Goal: Information Seeking & Learning: Learn about a topic

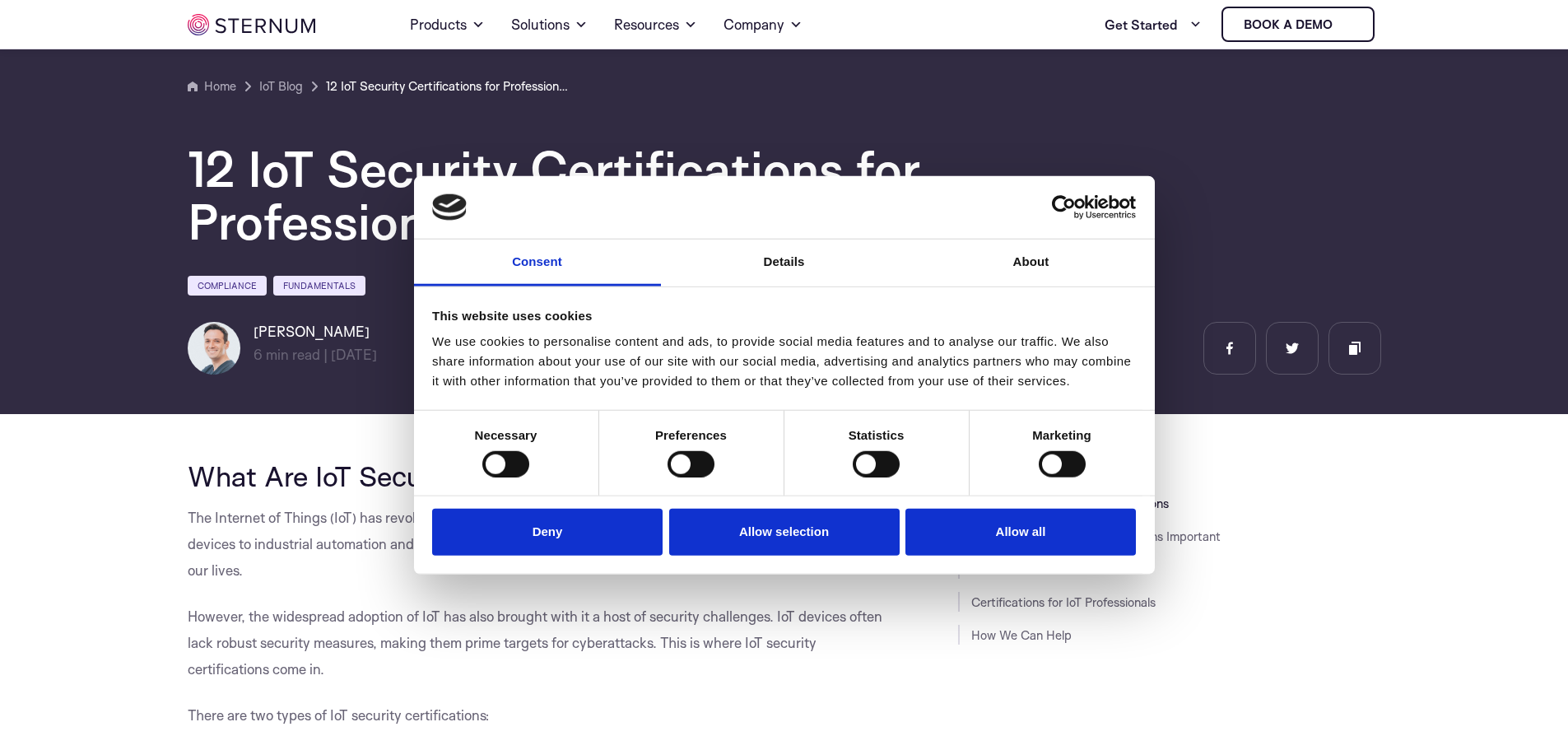
scroll to position [400, 0]
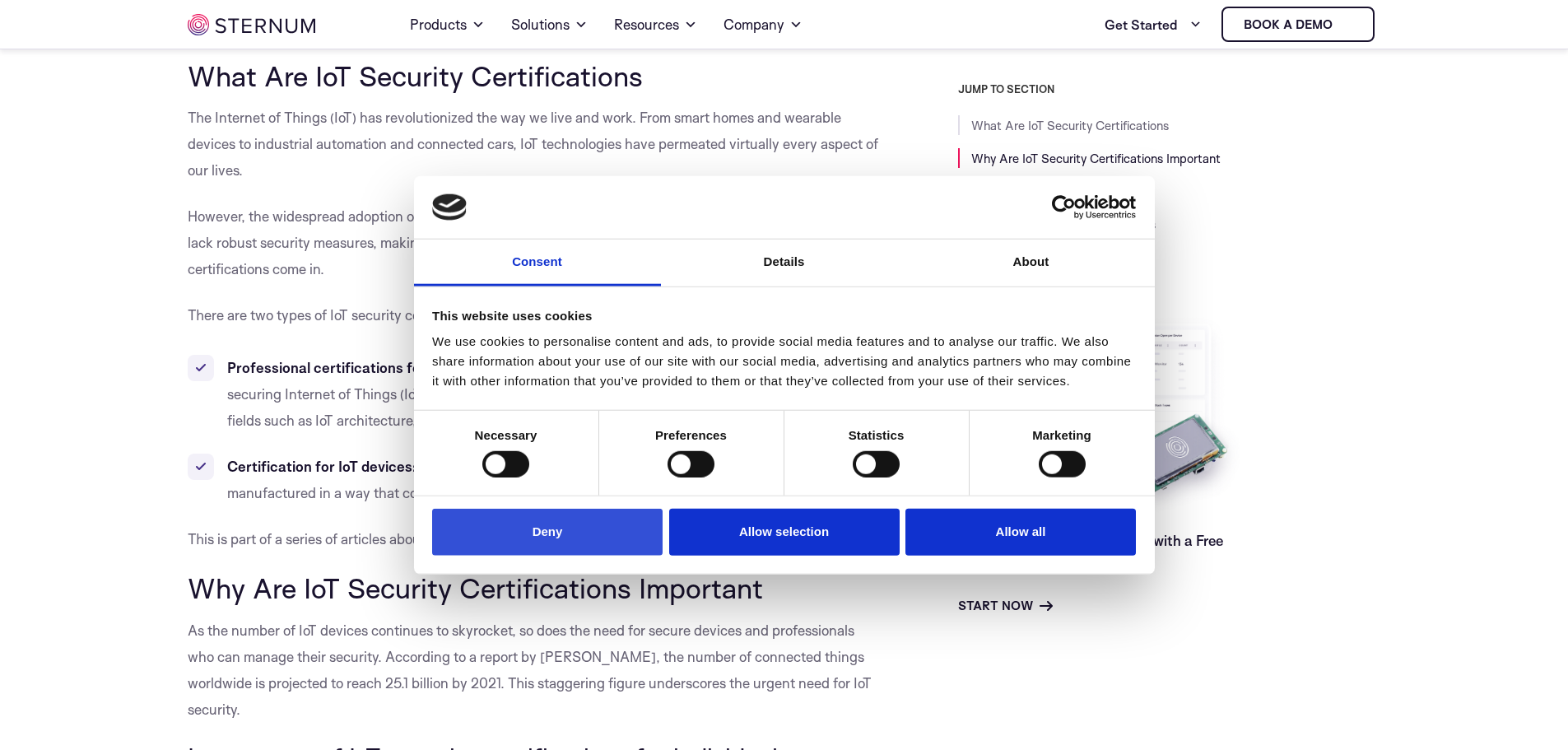
click at [537, 529] on button "Deny" at bounding box center [547, 532] width 230 height 47
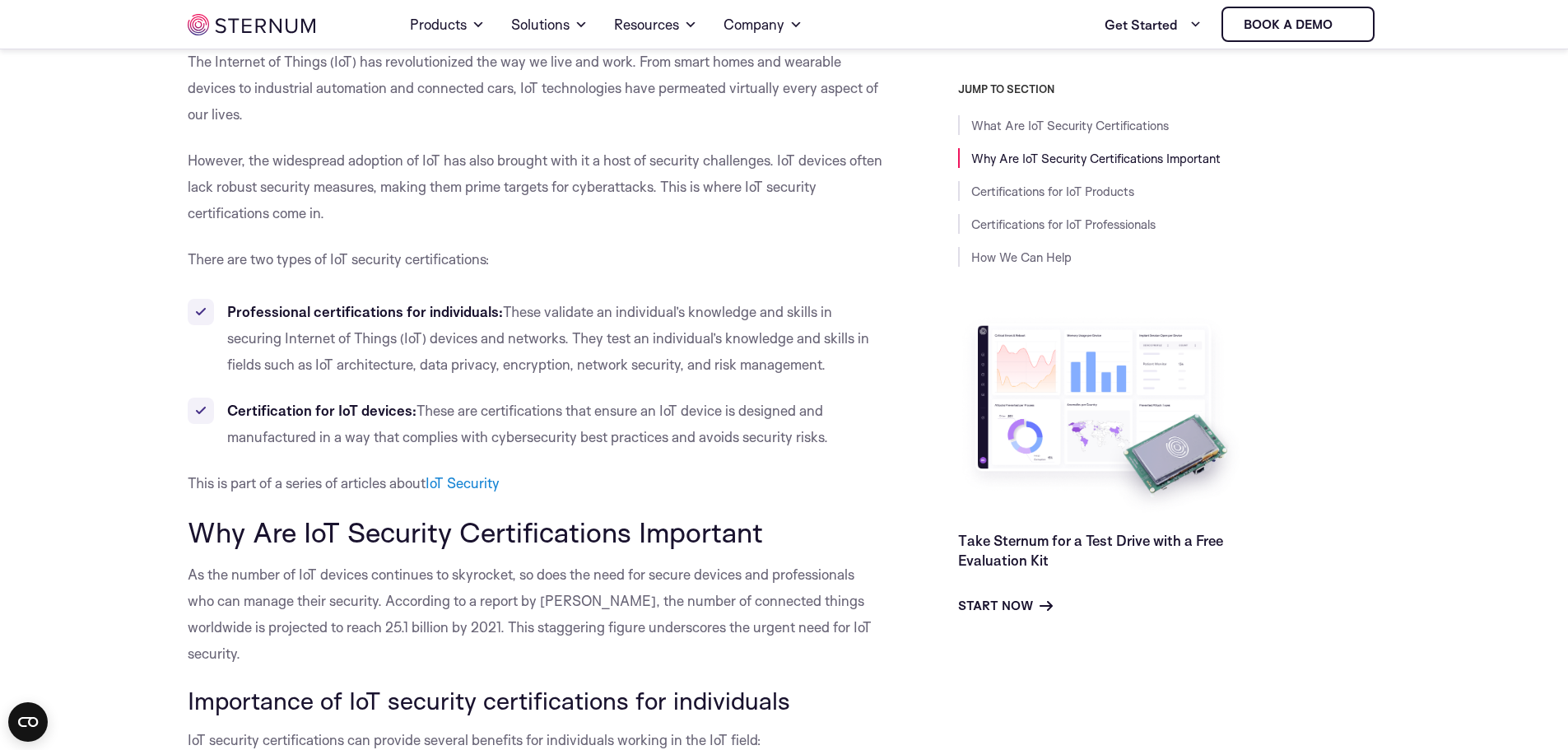
scroll to position [483, 0]
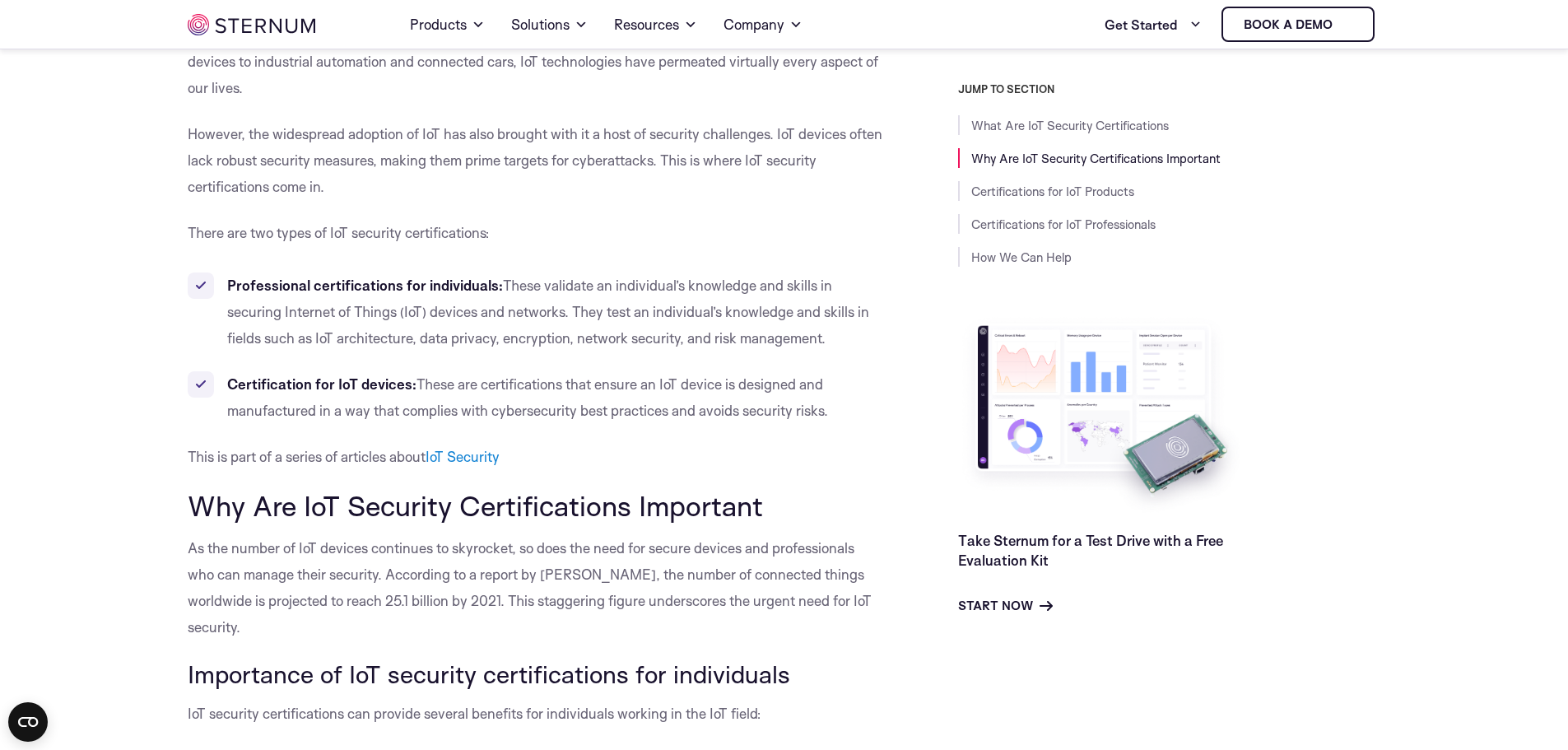
drag, startPoint x: 524, startPoint y: 312, endPoint x: 771, endPoint y: 219, distance: 263.9
click at [771, 219] on p "There are two types of IoT security certifications:" at bounding box center [536, 232] width 696 height 26
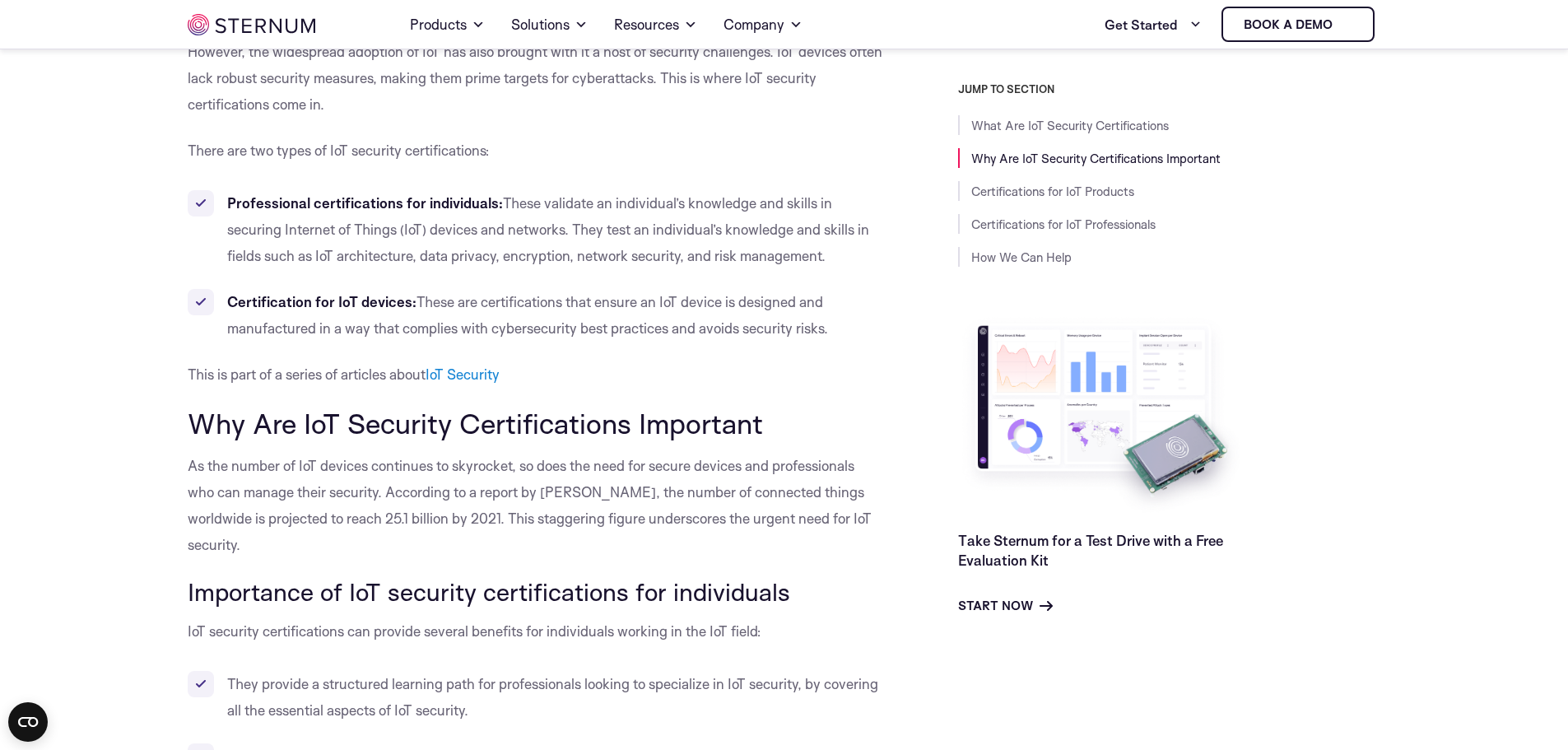
scroll to position [647, 0]
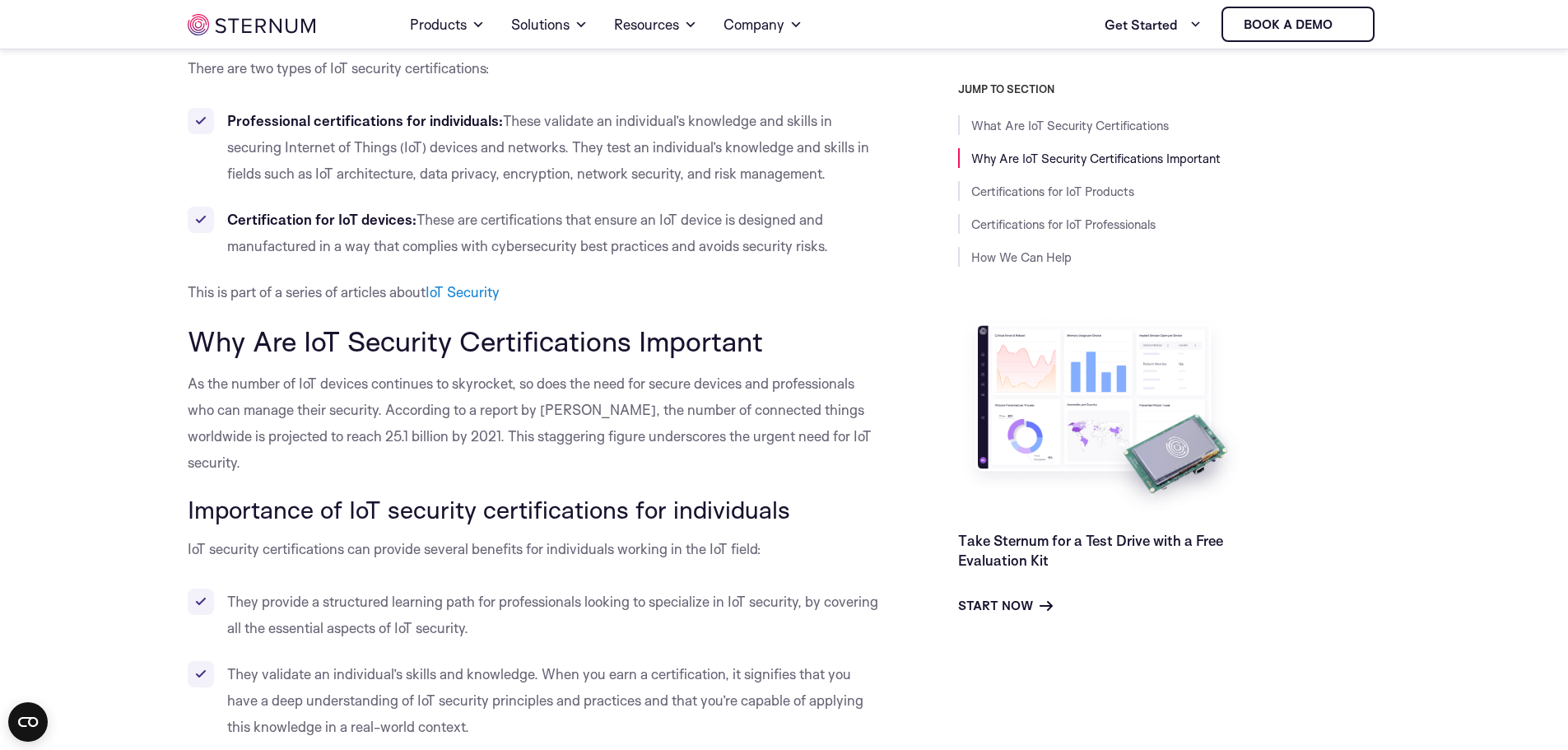
drag, startPoint x: 675, startPoint y: 173, endPoint x: 122, endPoint y: 202, distance: 553.8
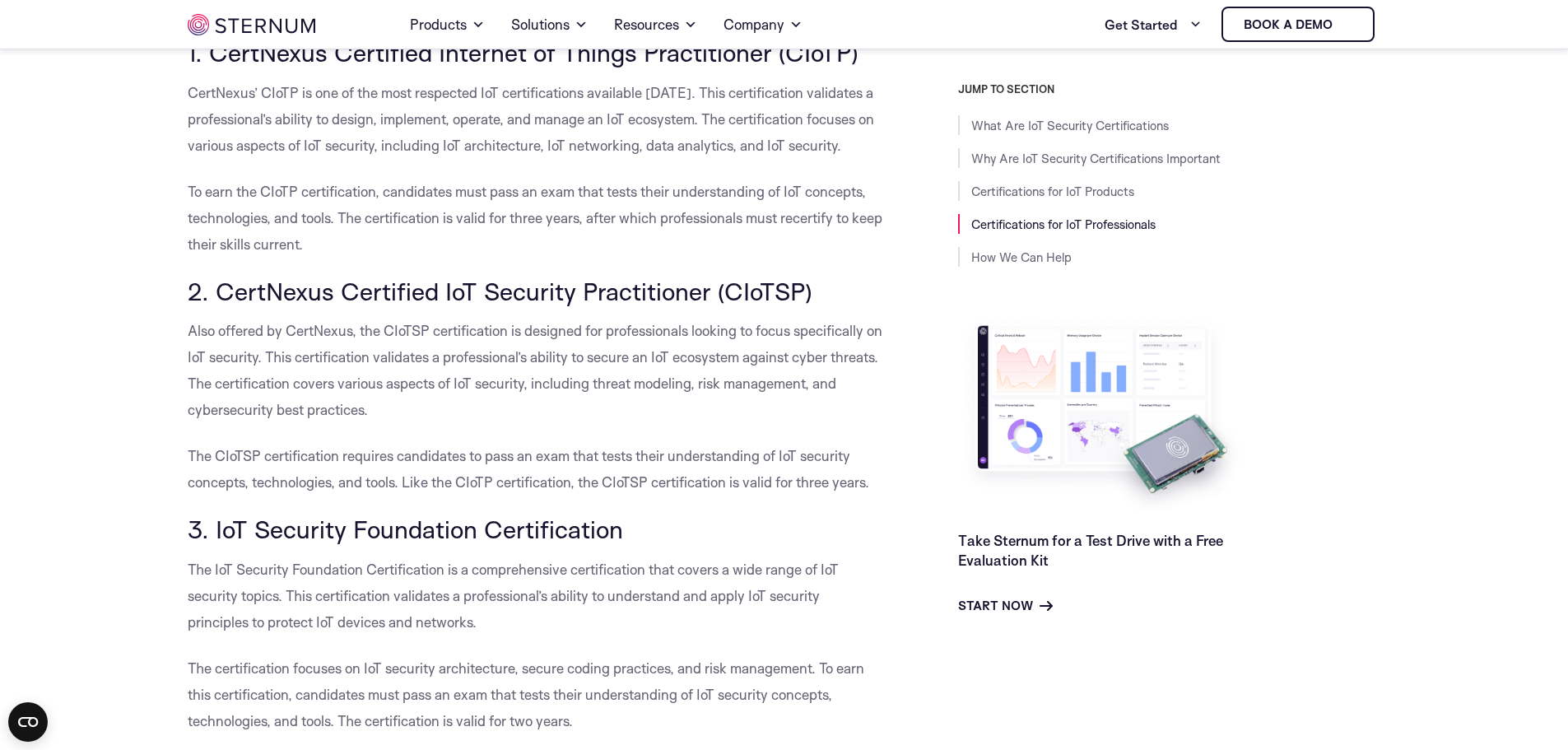
scroll to position [2872, 0]
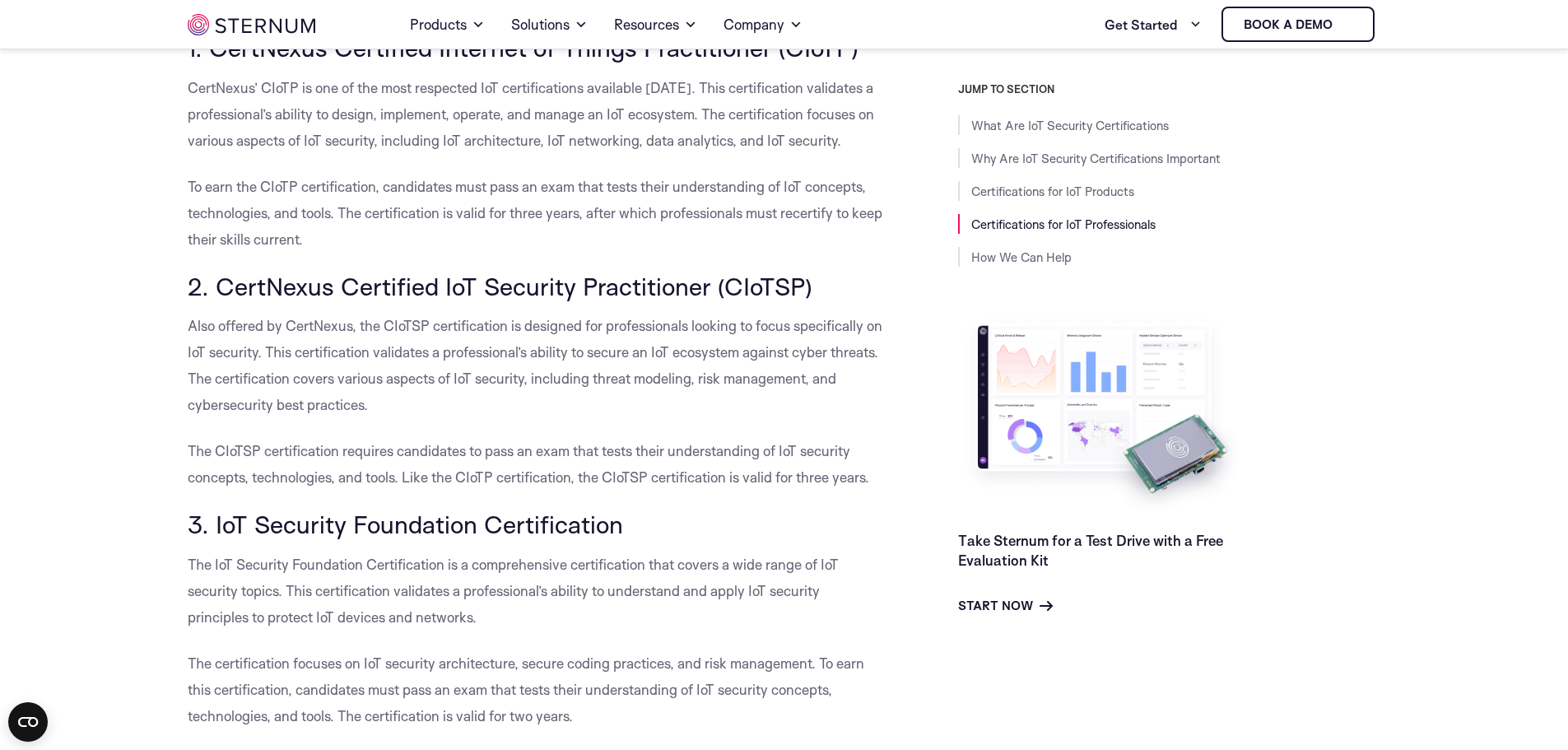
drag, startPoint x: 535, startPoint y: 366, endPoint x: 475, endPoint y: 354, distance: 61.2
click at [475, 354] on p "Also offered by CertNexus, the CIoTSP certification is designed for professiona…" at bounding box center [536, 366] width 696 height 106
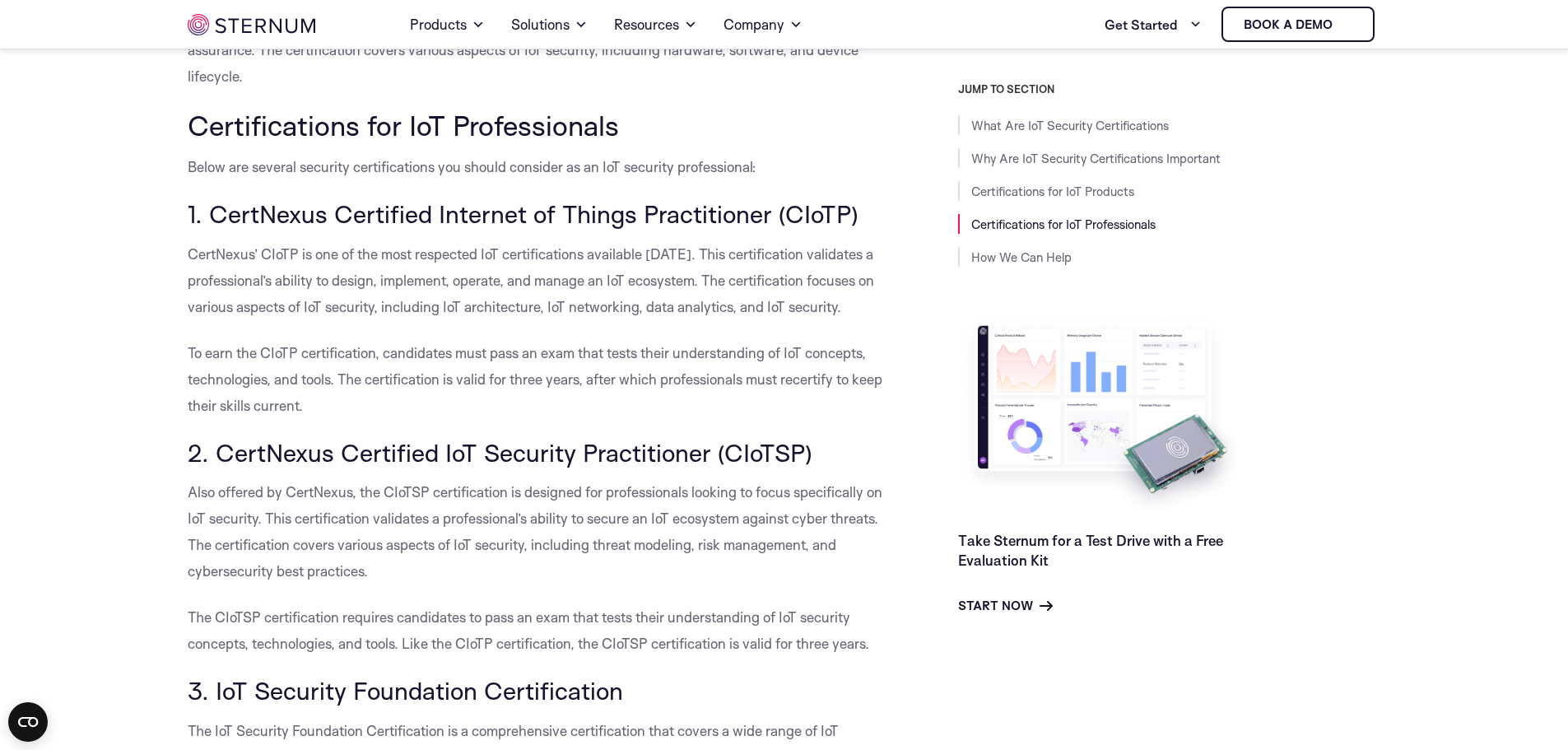
scroll to position [2708, 0]
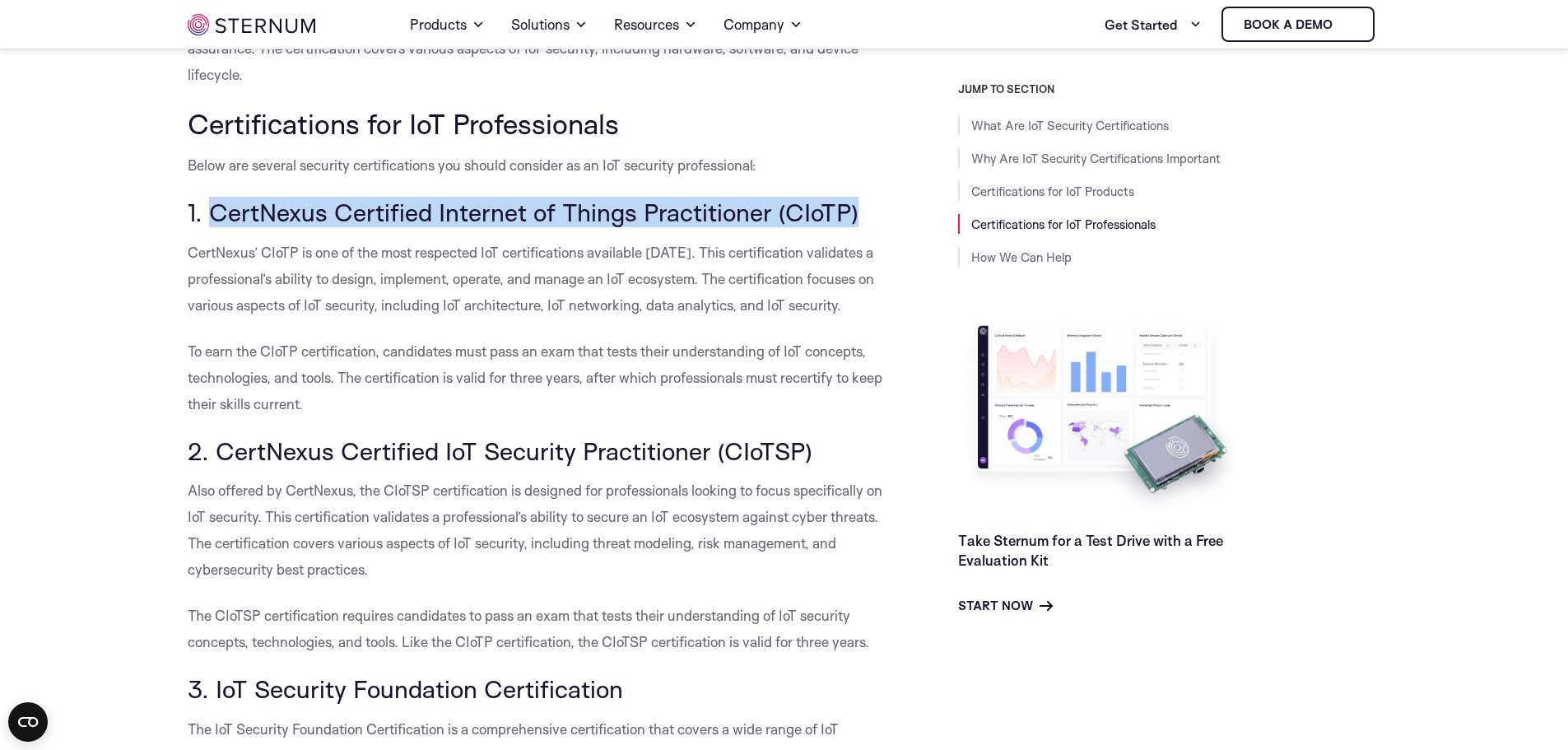
drag, startPoint x: 215, startPoint y: 180, endPoint x: 859, endPoint y: 165, distance: 644.2
click at [859, 165] on div "What Are IoT Security Certifications The Internet of Things (IoT) has revolutio…" at bounding box center [536, 657] width 696 height 5822
copy h3 "CertNexus Certified Internet of Things Practitioner (CIoTP)"
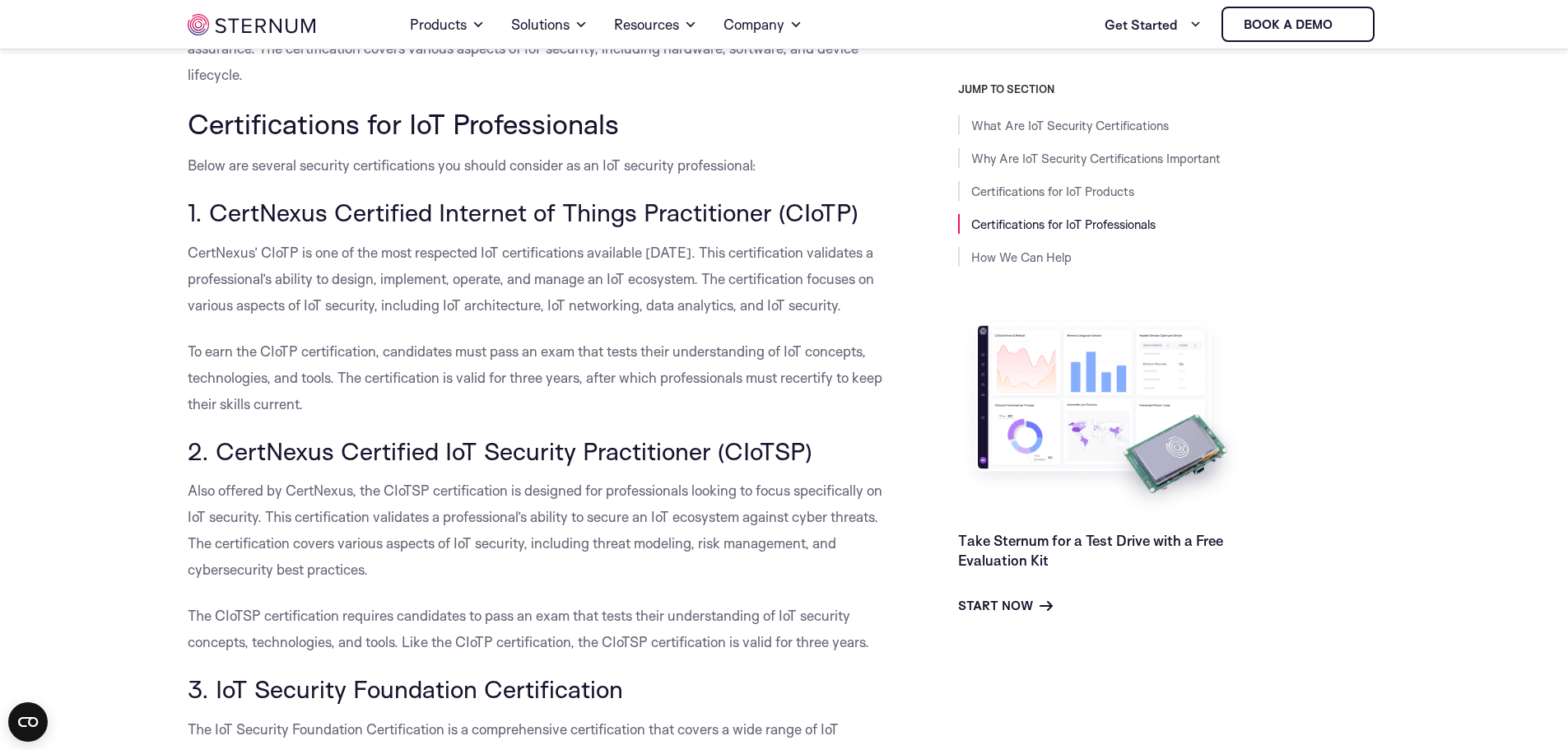
click at [878, 153] on p "Below are several security certifications you should consider as an IoT securit…" at bounding box center [536, 166] width 696 height 26
